Goal: Task Accomplishment & Management: Use online tool/utility

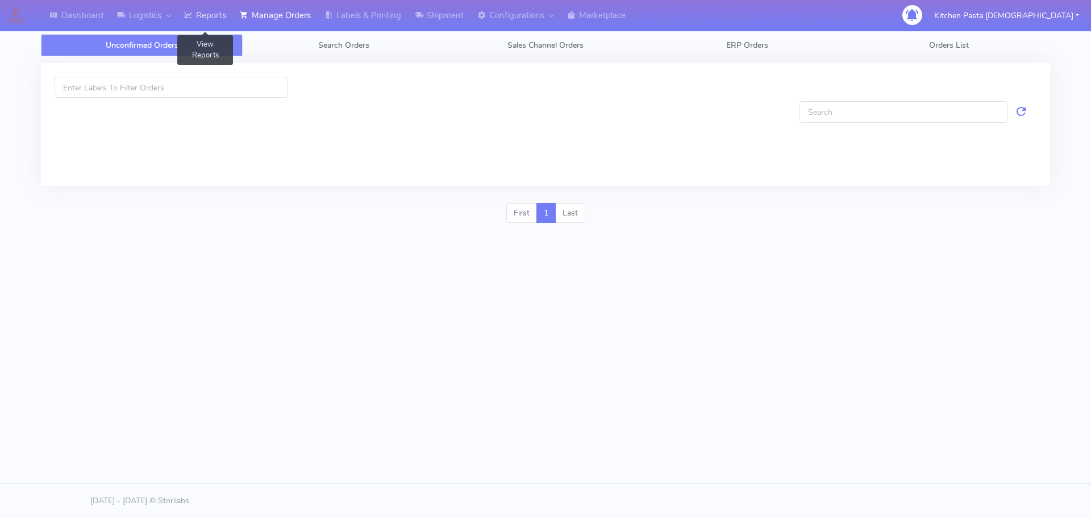
click at [230, 20] on link "Reports" at bounding box center [205, 15] width 56 height 31
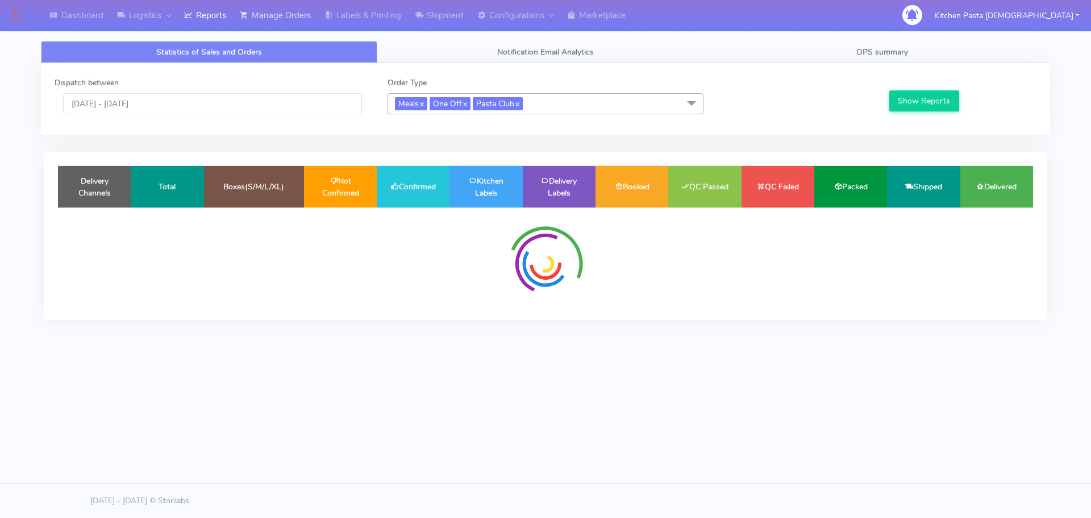
click at [306, 25] on link "Manage Orders" at bounding box center [275, 15] width 85 height 31
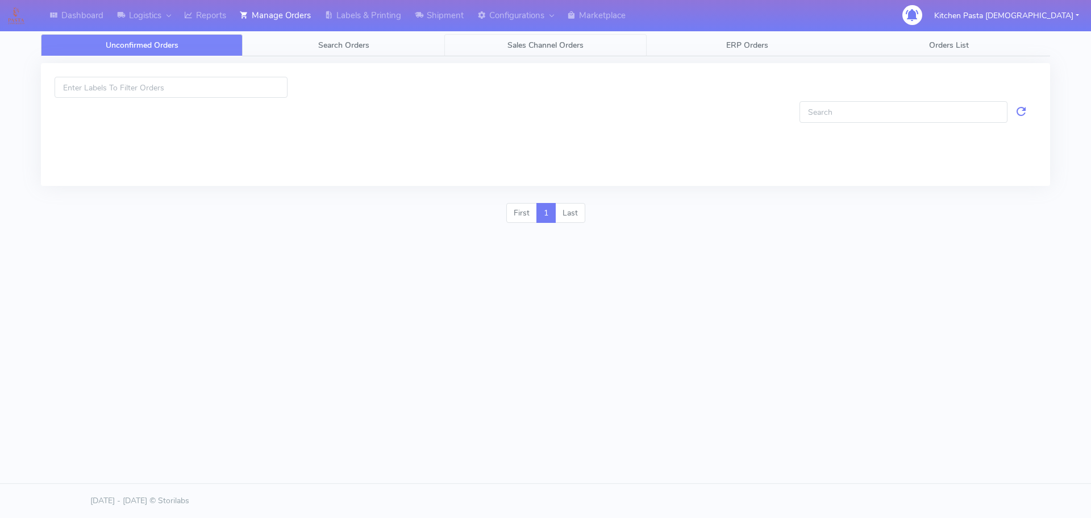
click at [513, 44] on span "Sales Channel Orders" at bounding box center [545, 45] width 76 height 11
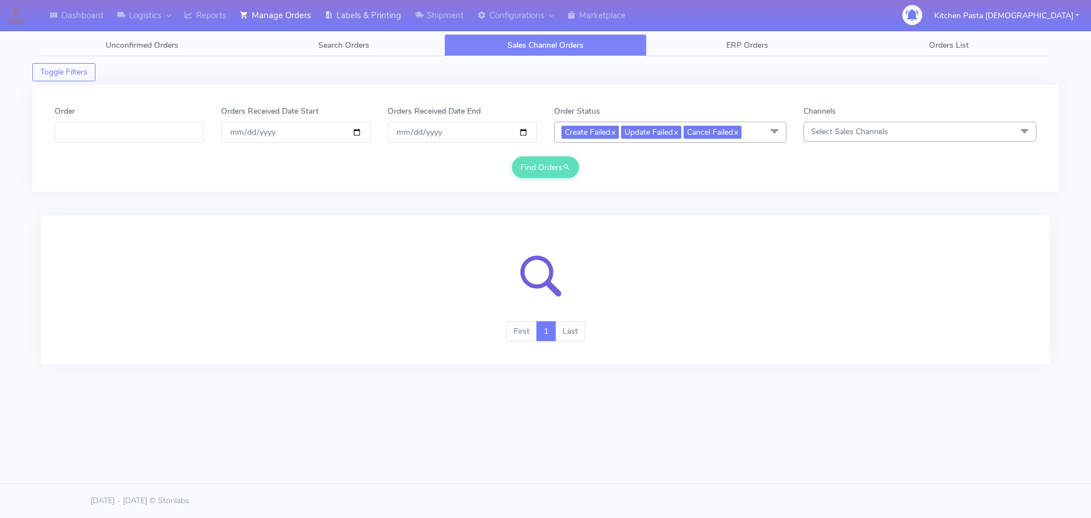
click at [356, 30] on link "Labels & Printing" at bounding box center [363, 15] width 90 height 31
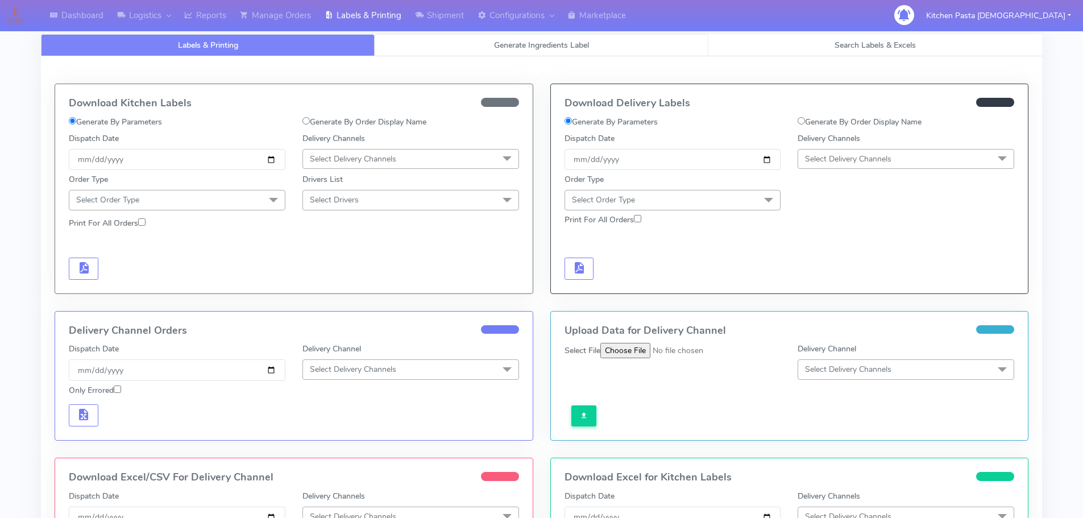
click at [494, 45] on span "Generate Ingredients Label" at bounding box center [541, 45] width 95 height 11
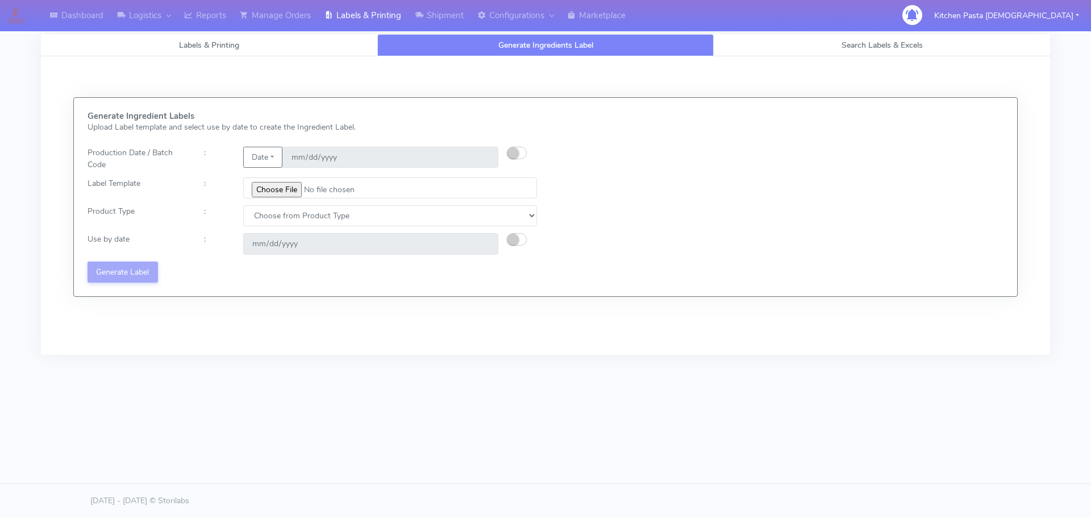
select select
click at [281, 194] on input "file" at bounding box center [390, 187] width 294 height 21
click at [521, 157] on button "button" at bounding box center [517, 153] width 20 height 13
click at [478, 164] on input "[DATE]" at bounding box center [390, 157] width 216 height 21
click at [481, 162] on input "[DATE]" at bounding box center [390, 157] width 216 height 21
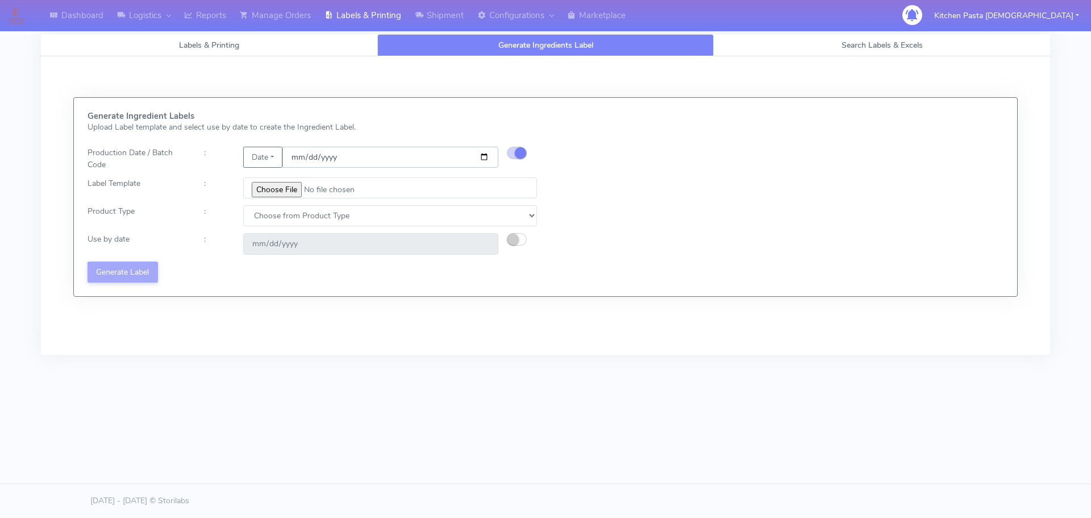
type input "[DATE]"
click at [293, 189] on input "file" at bounding box center [390, 187] width 294 height 21
type input "C:\fakepath\Classic Tiramisu V1.jpg"
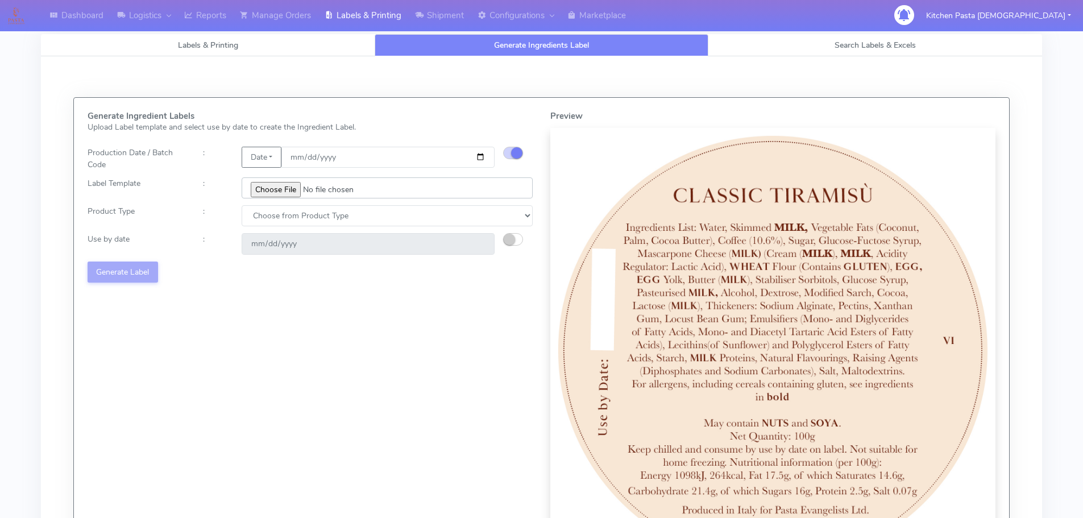
click at [316, 194] on input "file" at bounding box center [387, 187] width 291 height 21
click at [371, 216] on select "Choose from Product Type ECOM ERETAIL CIRCULAR CIRC_DESERTS LASAGNE" at bounding box center [387, 215] width 291 height 21
select select "3"
click at [242, 205] on select "Choose from Product Type ECOM ERETAIL CIRCULAR CIRC_DESERTS LASAGNE" at bounding box center [387, 215] width 291 height 21
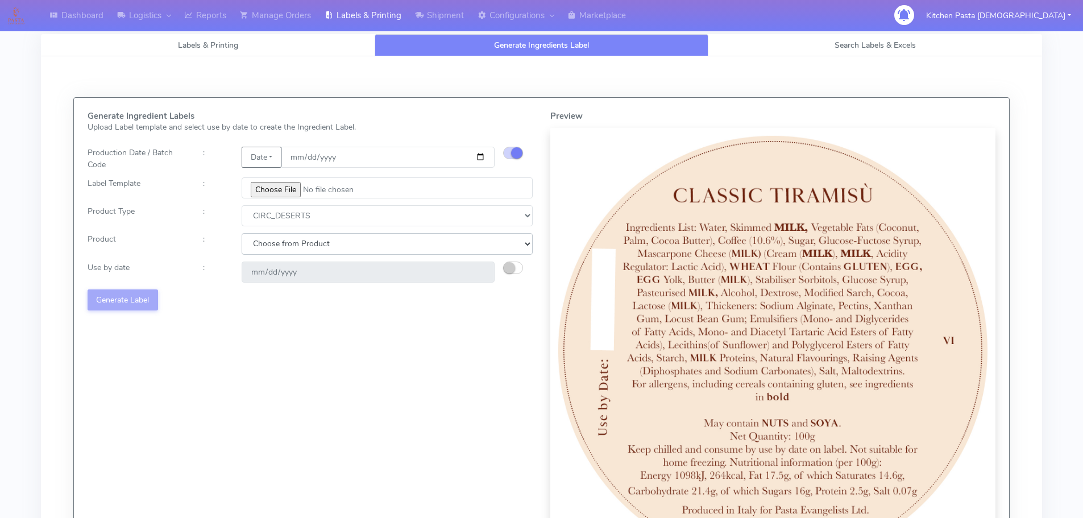
click at [332, 245] on select "Choose from Product CLASSIC_TIRAMISU CREMA_AMARENA PROFITEROLES" at bounding box center [387, 243] width 291 height 21
select select "0"
click at [242, 233] on select "Choose from Product CLASSIC_TIRAMISU CREMA_AMARENA PROFITEROLES" at bounding box center [387, 243] width 291 height 21
click at [518, 269] on button "button" at bounding box center [513, 267] width 20 height 13
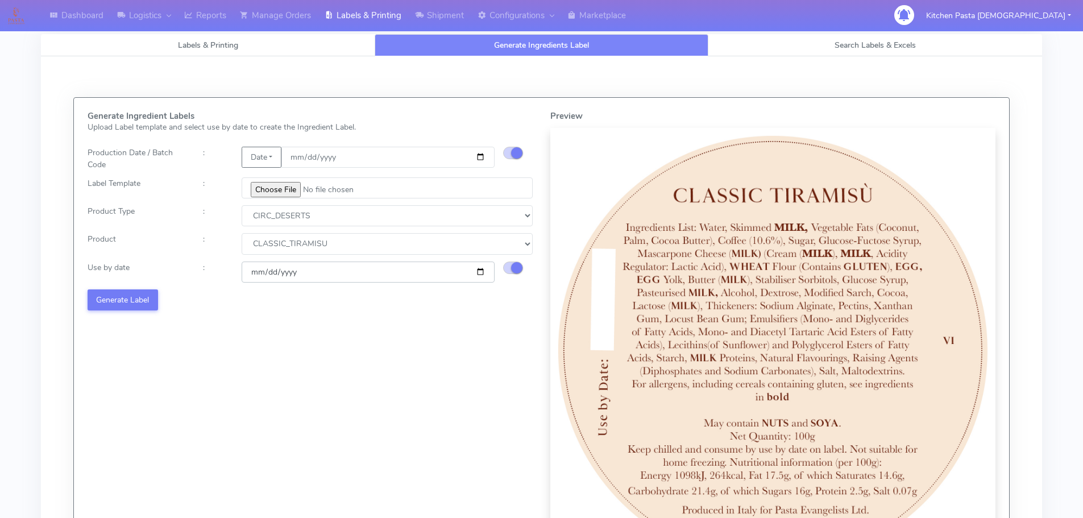
click at [484, 270] on input "[DATE]" at bounding box center [368, 271] width 253 height 21
type input "[DATE]"
click at [129, 300] on button "Generate Label" at bounding box center [123, 299] width 70 height 21
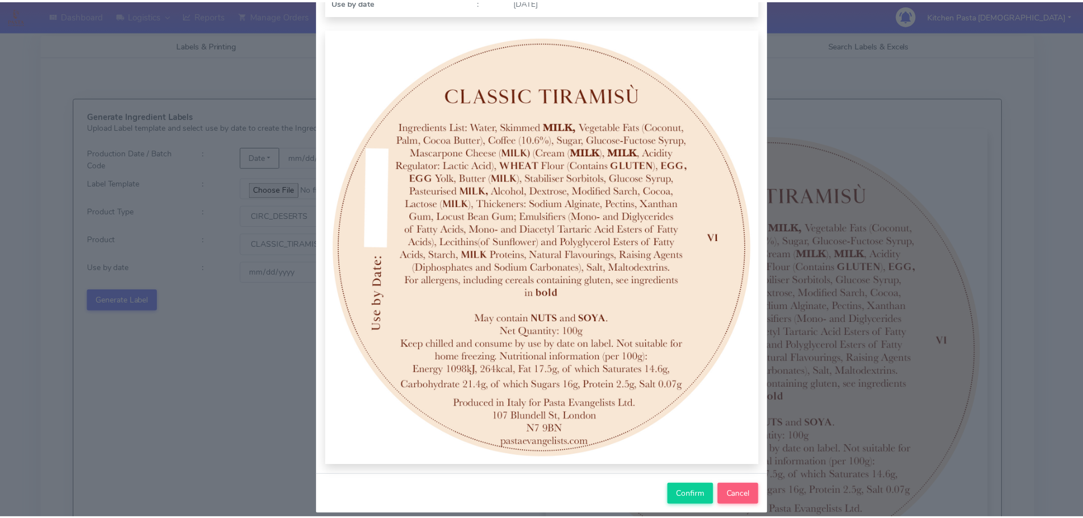
scroll to position [118, 0]
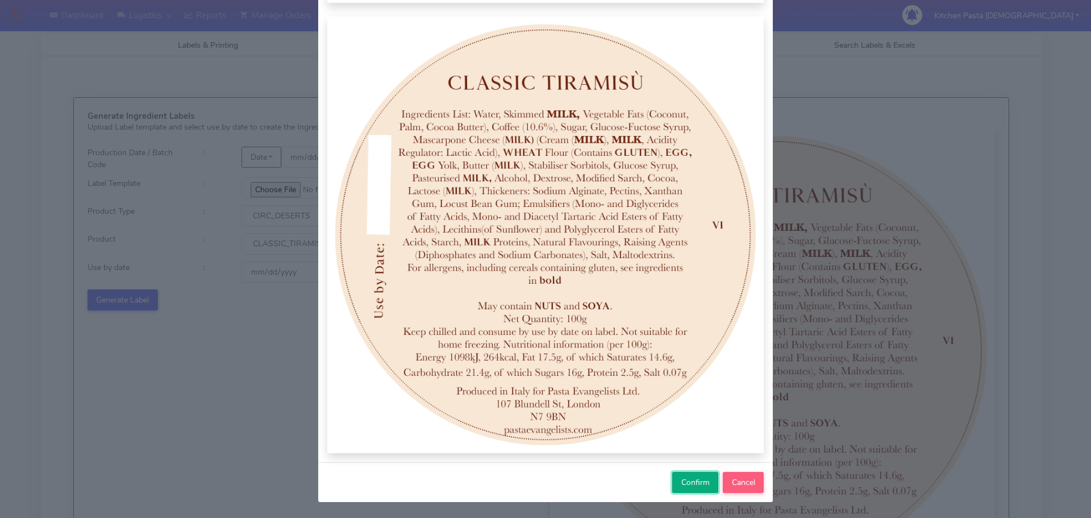
click at [681, 482] on span "Confirm" at bounding box center [695, 482] width 28 height 11
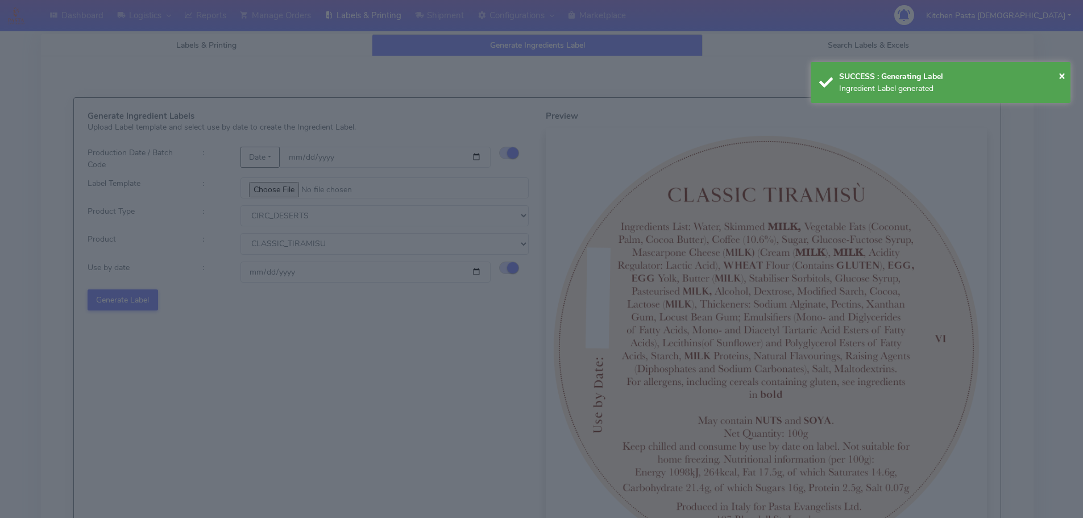
select select
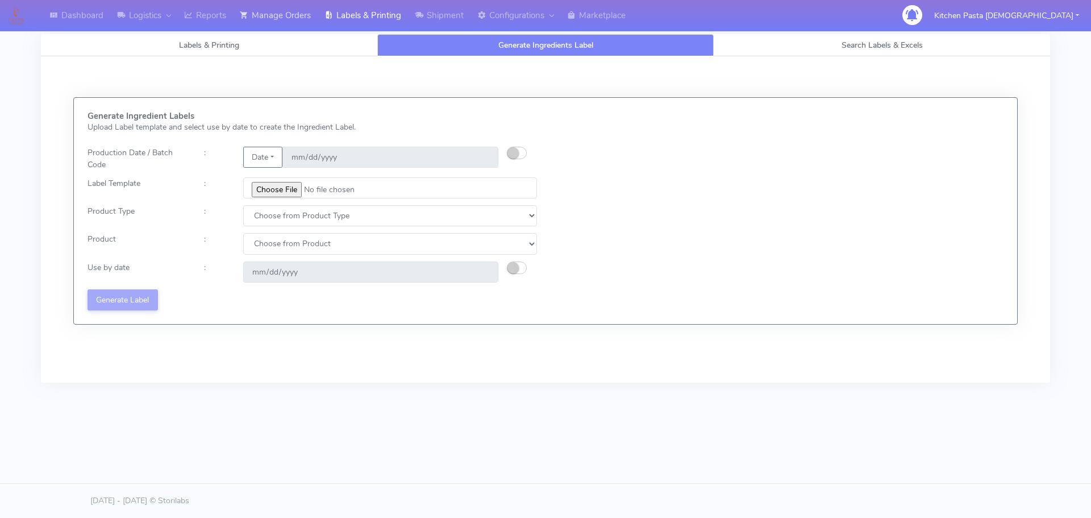
click at [273, 14] on link "Manage Orders" at bounding box center [275, 15] width 85 height 31
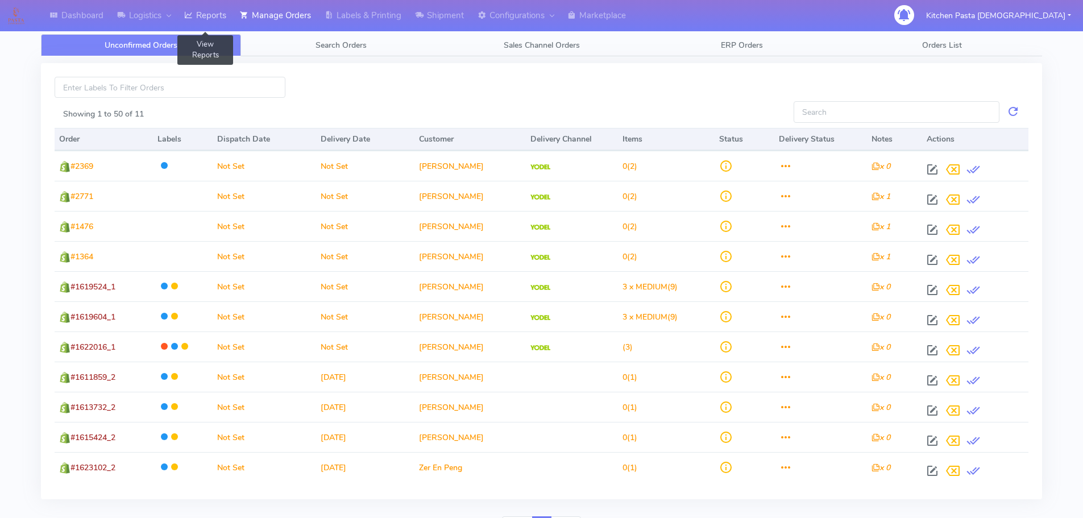
click at [230, 20] on link "Reports" at bounding box center [205, 15] width 56 height 31
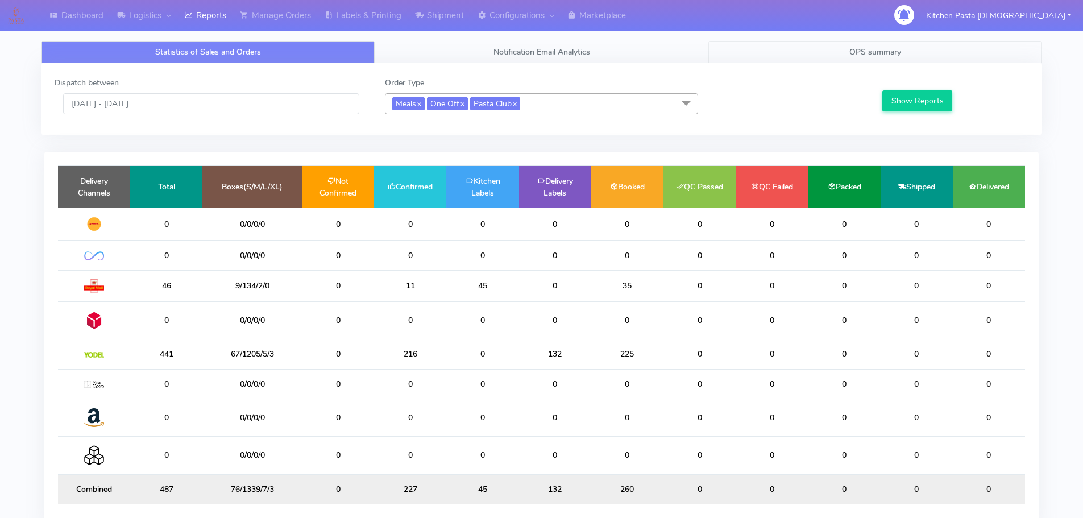
click at [914, 53] on link "OPS summary" at bounding box center [875, 52] width 334 height 22
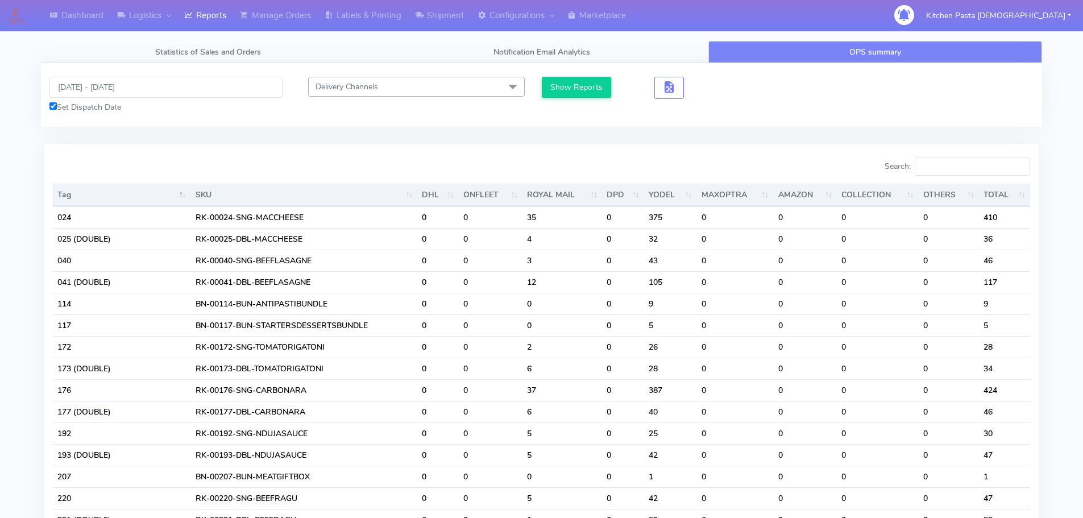
click at [198, 25] on link "Reports" at bounding box center [205, 15] width 56 height 31
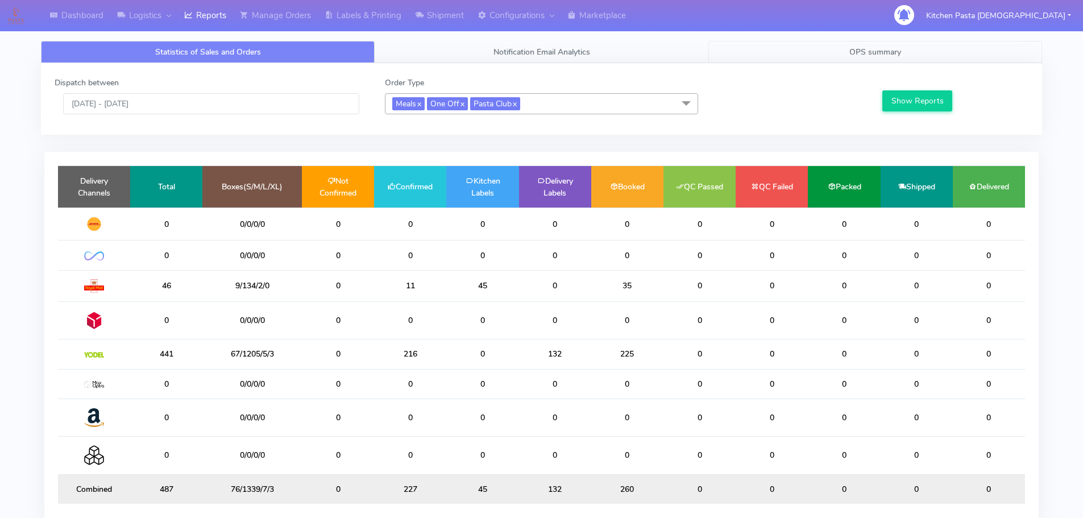
click at [876, 42] on link "OPS summary" at bounding box center [875, 52] width 334 height 22
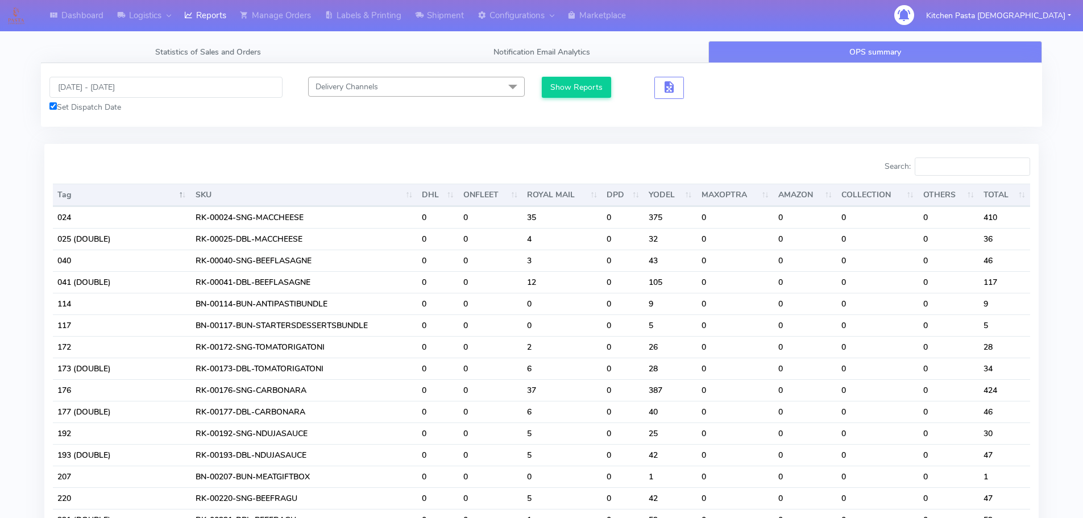
click at [150, 102] on div "Set Dispatch Date" at bounding box center [165, 107] width 233 height 12
click at [161, 79] on input "[DATE] - [DATE]" at bounding box center [165, 87] width 233 height 21
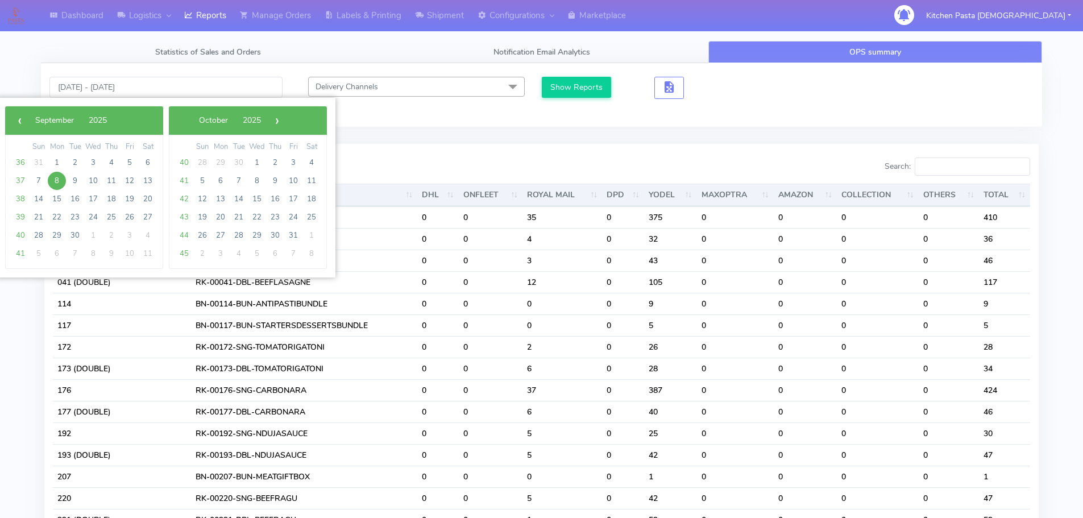
click at [69, 173] on td "9" at bounding box center [75, 181] width 18 height 18
click at [70, 179] on span "9" at bounding box center [75, 181] width 18 height 18
type input "09/09/2025 - 09/09/2025"
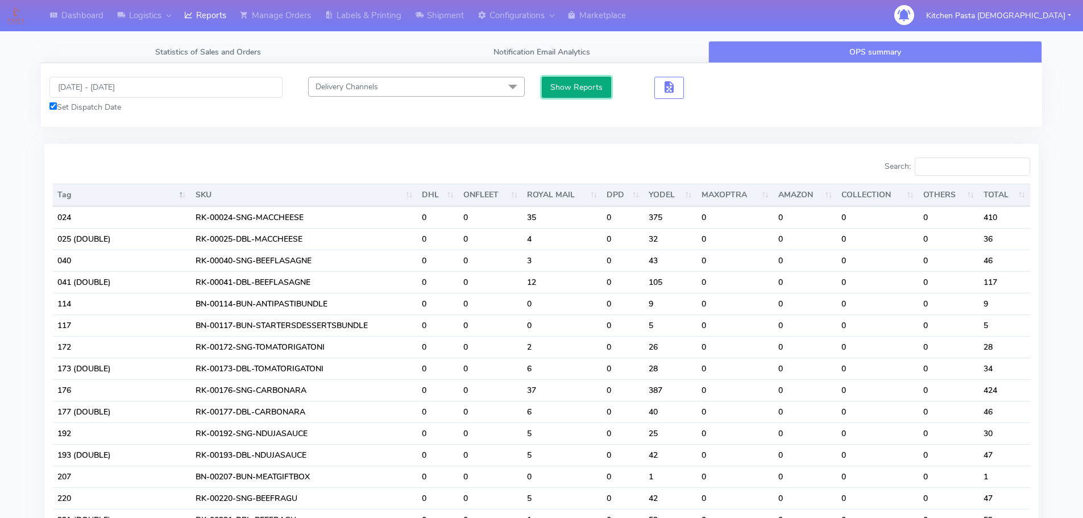
click at [586, 89] on button "Show Reports" at bounding box center [577, 87] width 70 height 21
click at [963, 163] on input "Search:" at bounding box center [971, 166] width 115 height 18
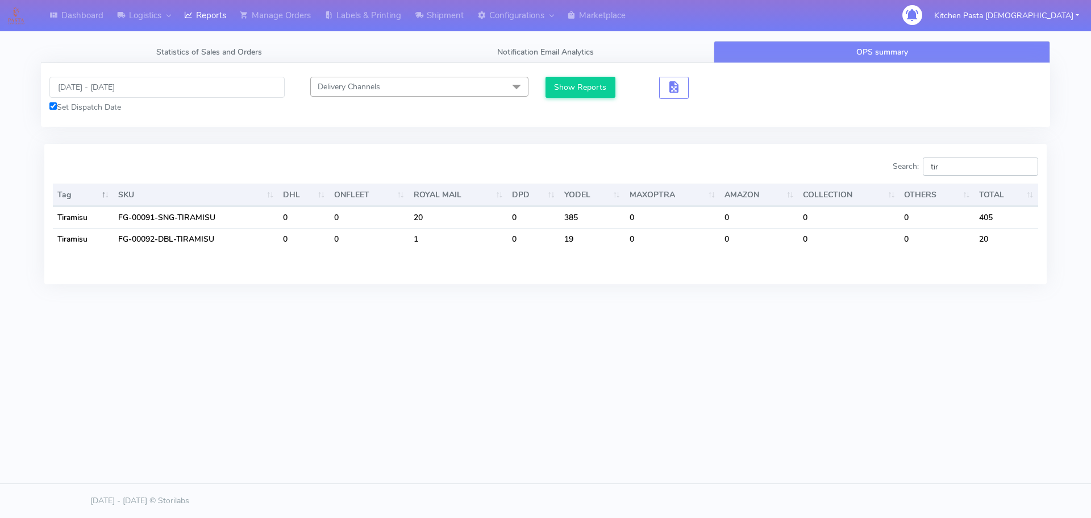
type input "tir"
